Goal: Complete application form

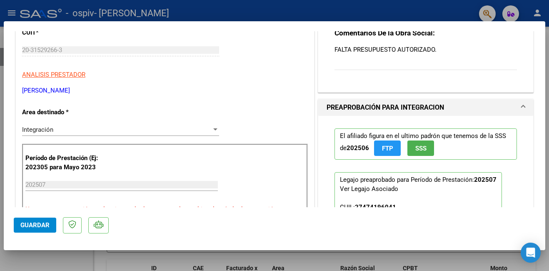
scroll to position [125, 0]
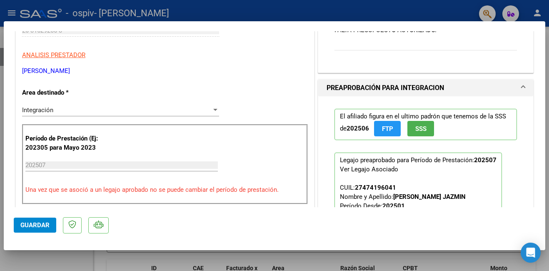
click at [154, 164] on input "202507" at bounding box center [121, 164] width 192 height 7
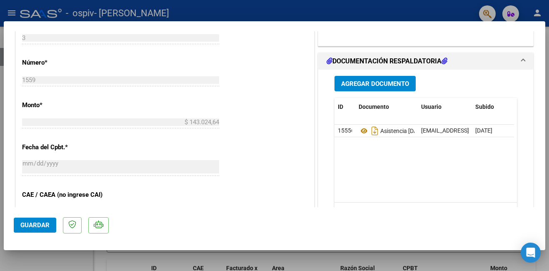
scroll to position [375, 0]
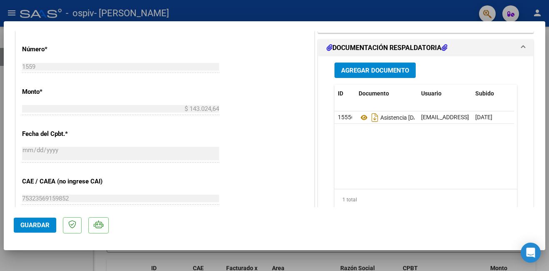
click at [382, 68] on span "Agregar Documento" at bounding box center [375, 70] width 68 height 7
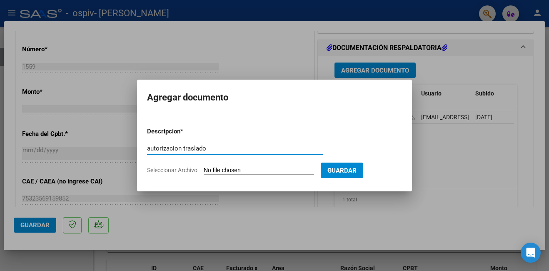
type input "autorizacion traslado"
click at [293, 172] on input "Seleccionar Archivo" at bounding box center [259, 171] width 110 height 8
type input "C:\fakepath\[PERSON_NAME] TRASLADO [DATE].pdf"
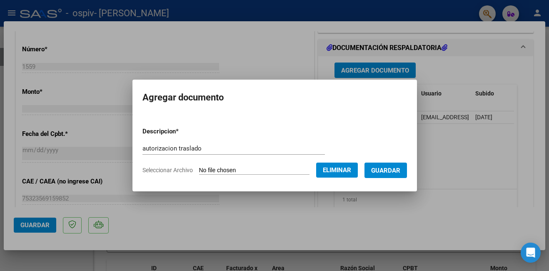
click at [396, 167] on span "Guardar" at bounding box center [385, 170] width 29 height 7
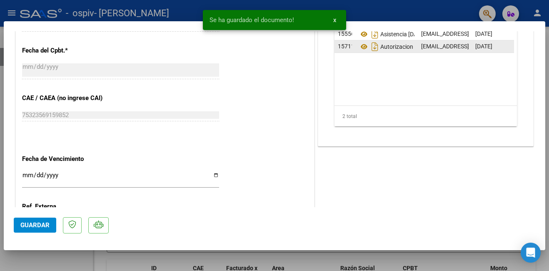
scroll to position [539, 0]
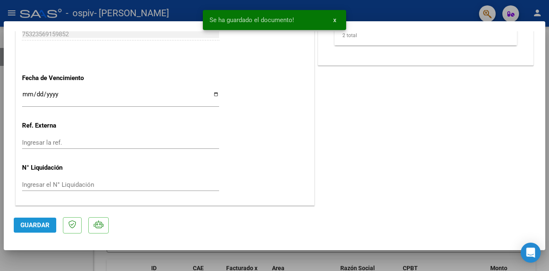
click at [32, 227] on span "Guardar" at bounding box center [34, 224] width 29 height 7
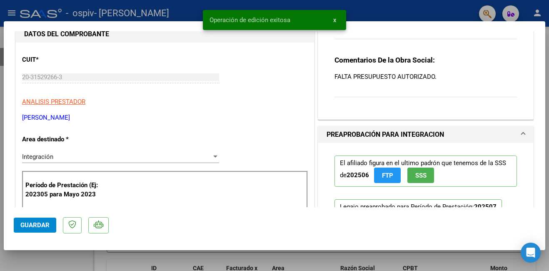
scroll to position [0, 0]
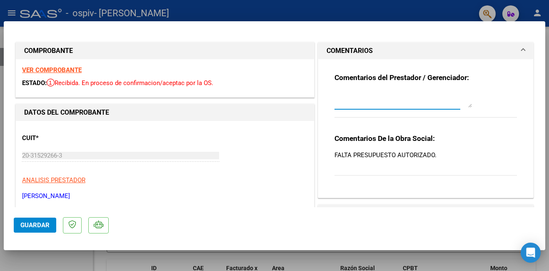
click at [354, 104] on textarea at bounding box center [402, 99] width 137 height 17
type textarea "ahi adjunte la autorizacion gracias"
click at [42, 219] on button "Guardar" at bounding box center [35, 224] width 42 height 15
